Goal: Transaction & Acquisition: Obtain resource

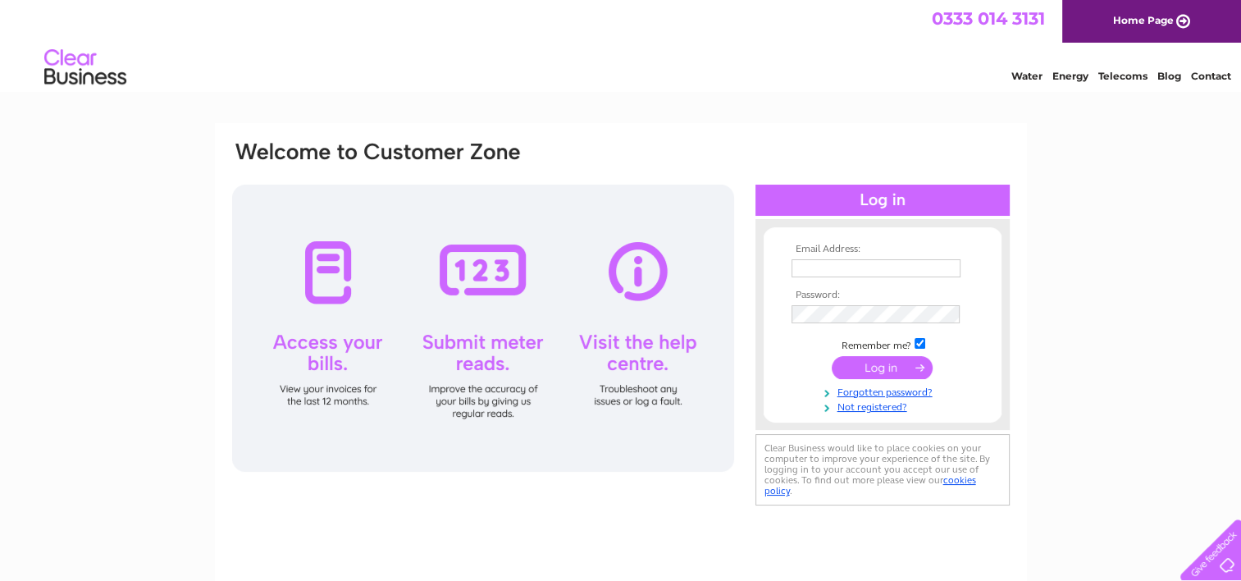
type input "office@dunbarharbourtrust.co.uk"
click at [880, 367] on input "submit" at bounding box center [882, 367] width 101 height 23
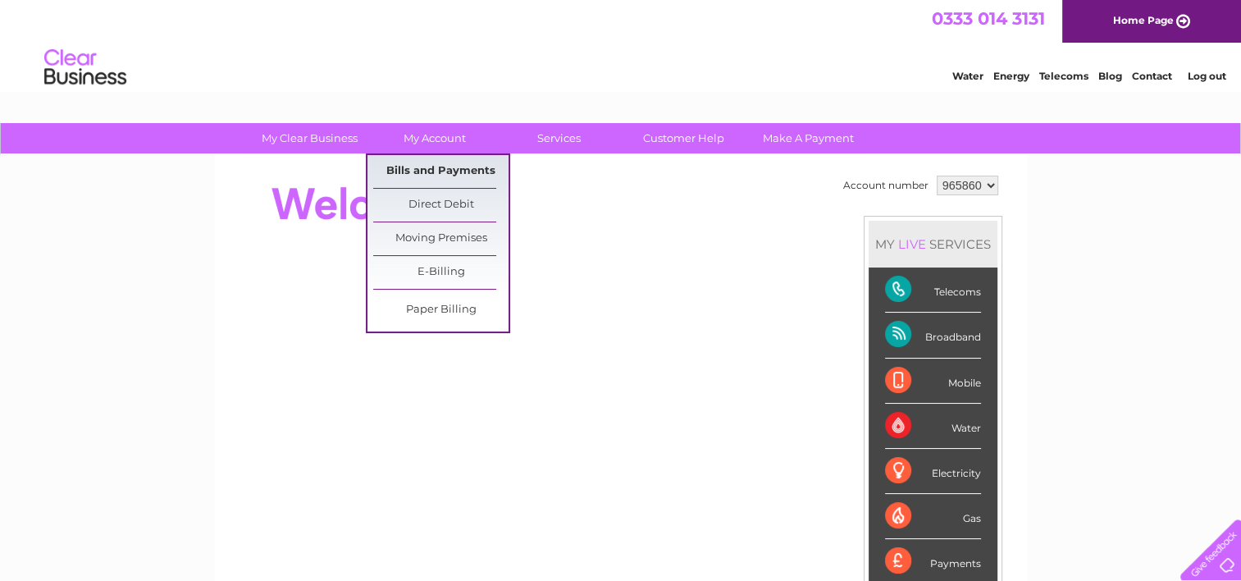
click at [431, 171] on link "Bills and Payments" at bounding box center [440, 171] width 135 height 33
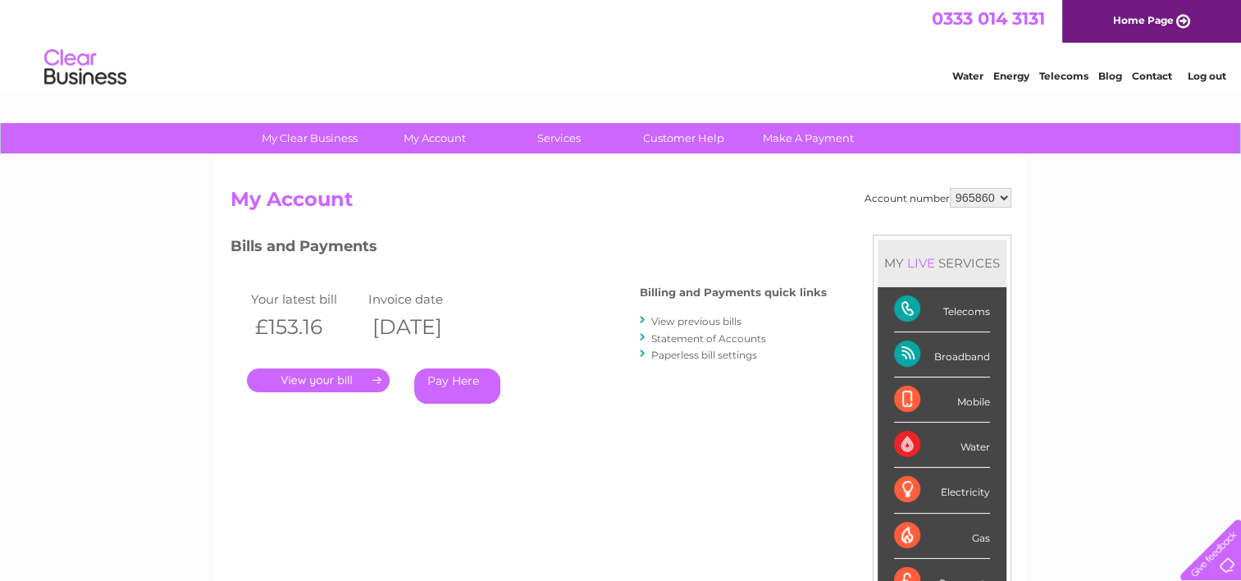
click at [302, 382] on link "." at bounding box center [318, 380] width 143 height 24
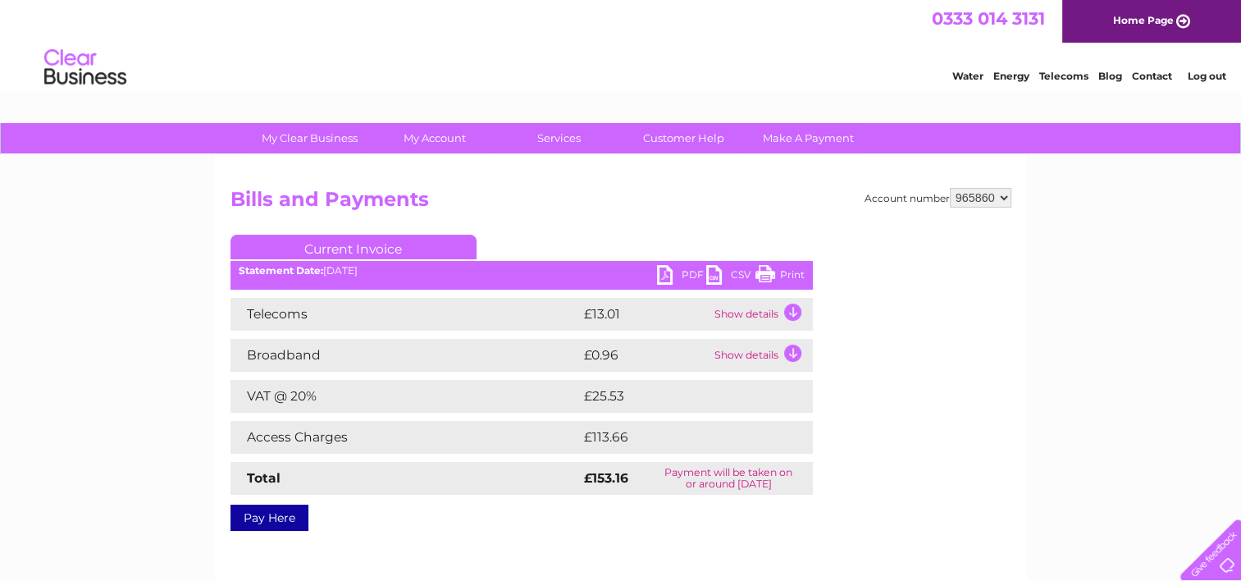
click at [686, 268] on link "PDF" at bounding box center [681, 277] width 49 height 24
